Goal: Understand process/instructions: Learn how to perform a task or action

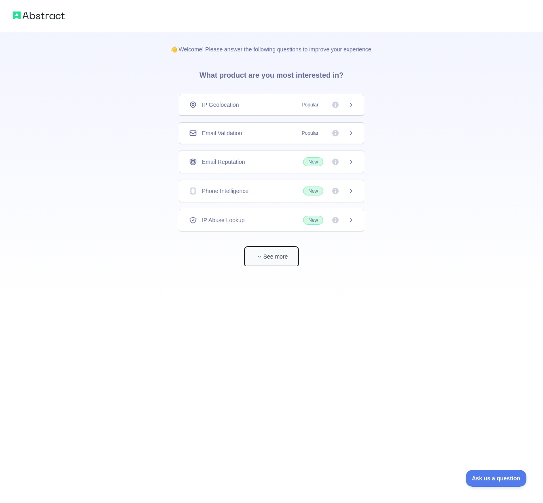
click at [287, 256] on button "See more" at bounding box center [272, 257] width 52 height 18
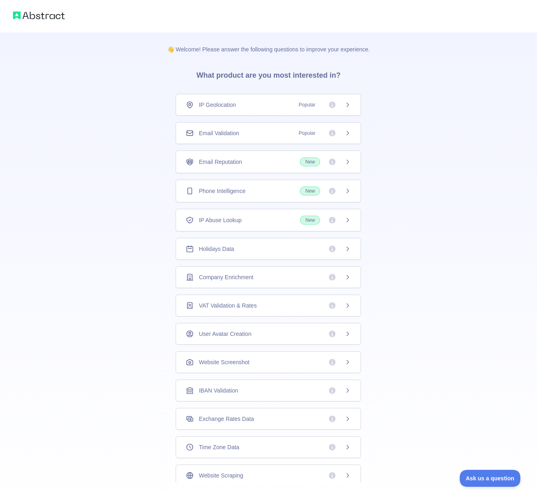
click at [240, 251] on div "Holidays Data" at bounding box center [268, 249] width 165 height 8
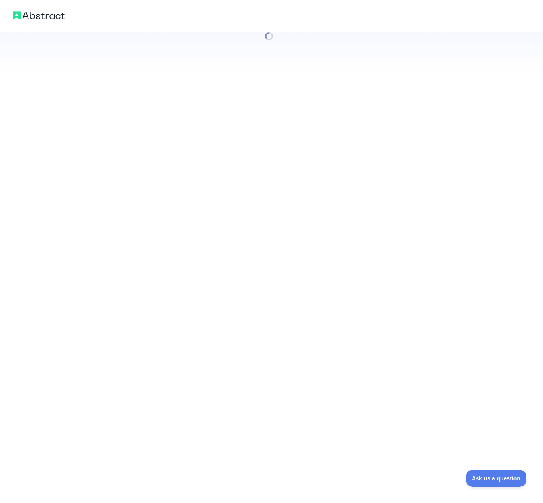
click at [345, 248] on div at bounding box center [271, 251] width 543 height 503
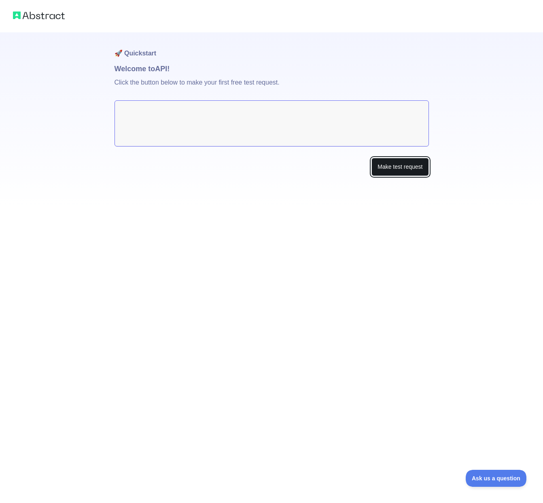
click at [400, 165] on button "Make test request" at bounding box center [399, 167] width 57 height 18
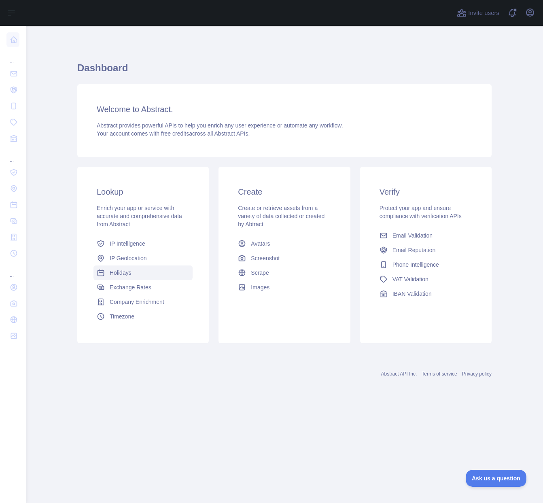
click at [124, 274] on span "Holidays" at bounding box center [121, 273] width 22 height 8
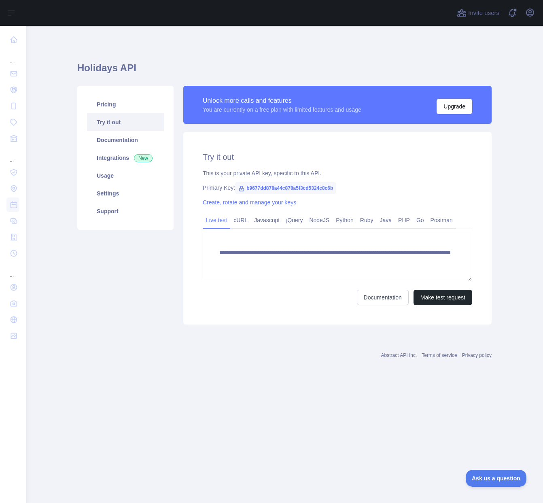
click at [281, 189] on span "b9677dd878a44c878a5f3cd5324c8c6b" at bounding box center [285, 188] width 101 height 12
click at [331, 187] on span "b9677dd878a44c878a5f3cd5324c8c6b" at bounding box center [285, 188] width 101 height 12
drag, startPoint x: 295, startPoint y: 189, endPoint x: 382, endPoint y: 189, distance: 87.4
click at [382, 189] on div "Primary Key: b9677dd878a44c878a5f3cd5324c8c6b" at bounding box center [337, 188] width 269 height 8
click at [255, 189] on span "b9677dd878a44c878a5f3cd5324c8c6b" at bounding box center [285, 188] width 101 height 12
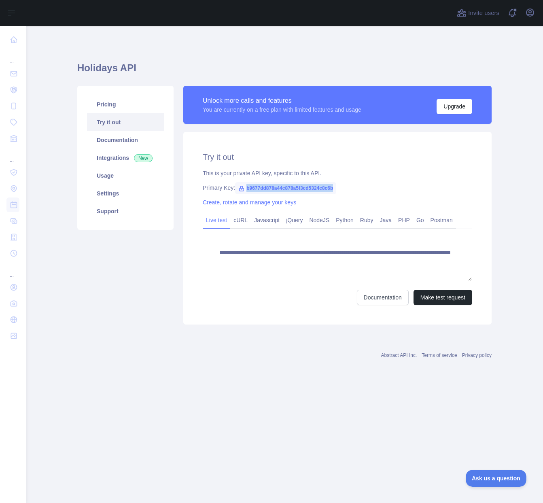
click at [256, 188] on span "b9677dd878a44c878a5f3cd5324c8c6b" at bounding box center [285, 188] width 101 height 12
copy span "b9677dd878a44c878a5f3cd5324c8c6b"
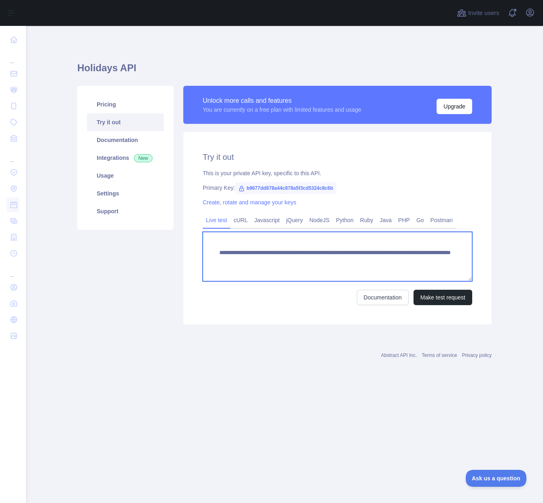
click at [371, 261] on textarea "**********" at bounding box center [337, 256] width 269 height 49
type textarea "**********"
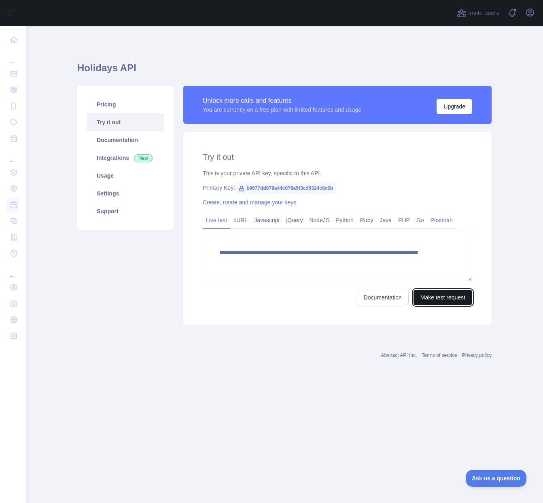
drag, startPoint x: 455, startPoint y: 299, endPoint x: 476, endPoint y: 315, distance: 26.5
click at [454, 299] on button "Make test request" at bounding box center [443, 297] width 59 height 15
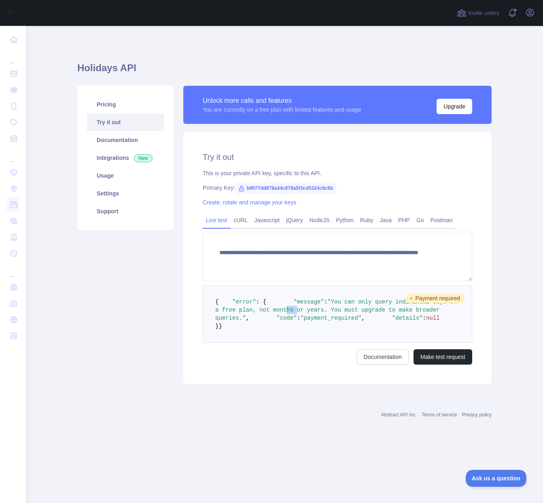
drag, startPoint x: 227, startPoint y: 327, endPoint x: 238, endPoint y: 326, distance: 11.3
click at [238, 321] on span ""You can only query individual days on a free plan, not months or years. You mu…" at bounding box center [337, 310] width 245 height 23
click at [311, 316] on span ""You can only query individual days on a free plan, not months or years. You mu…" at bounding box center [337, 310] width 245 height 23
